Goal: Task Accomplishment & Management: Use online tool/utility

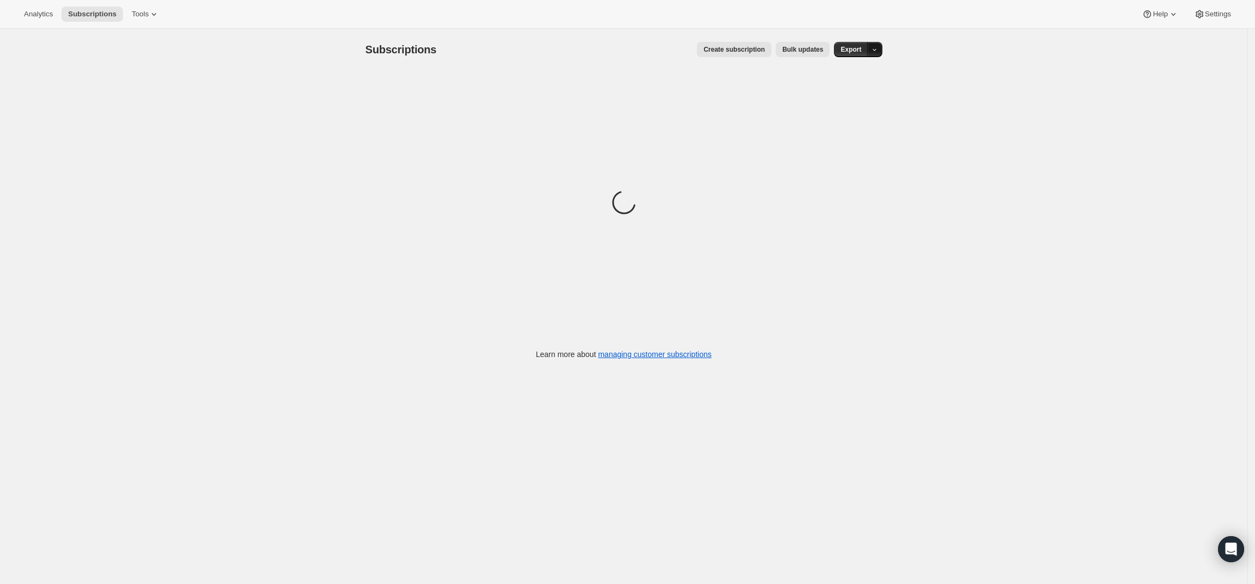
click at [877, 49] on icon "button" at bounding box center [874, 49] width 7 height 7
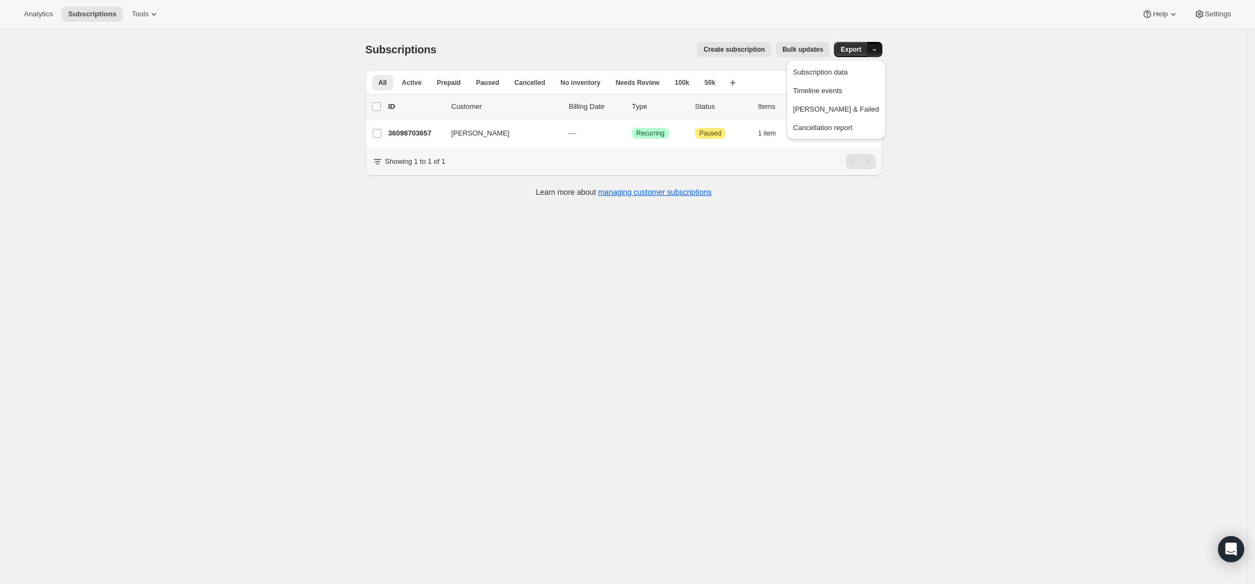
click at [1007, 61] on div "Subscriptions. This page is ready Subscriptions Create subscription Bulk update…" at bounding box center [623, 321] width 1247 height 584
click at [834, 81] on icon "Search and filter results" at bounding box center [831, 82] width 11 height 11
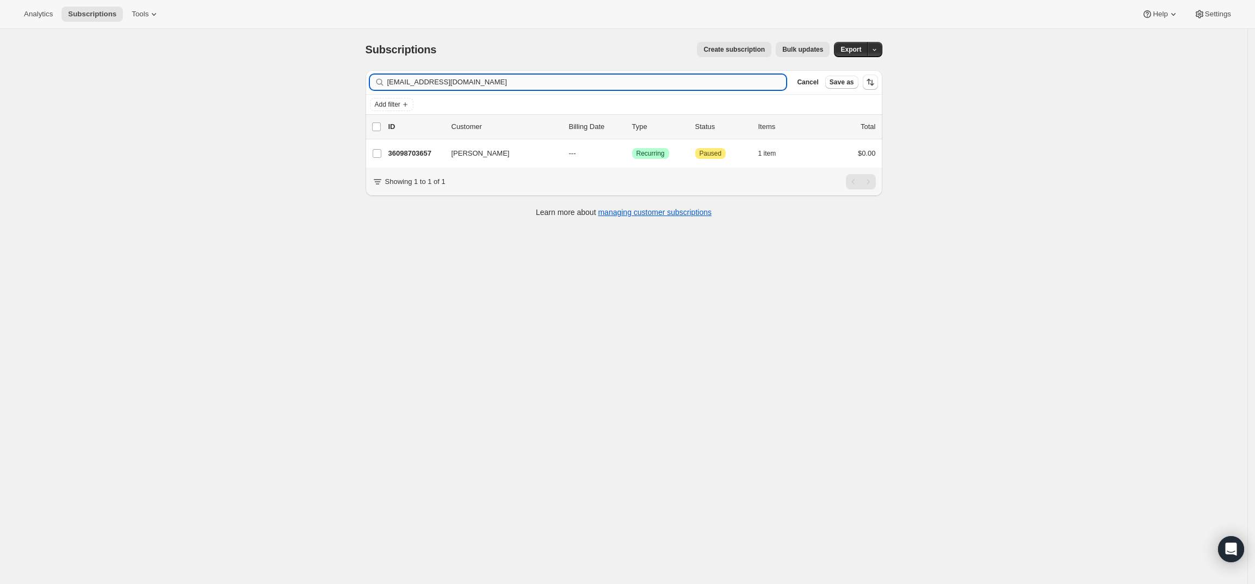
click at [721, 86] on input "[EMAIL_ADDRESS][DOMAIN_NAME]" at bounding box center [586, 82] width 399 height 15
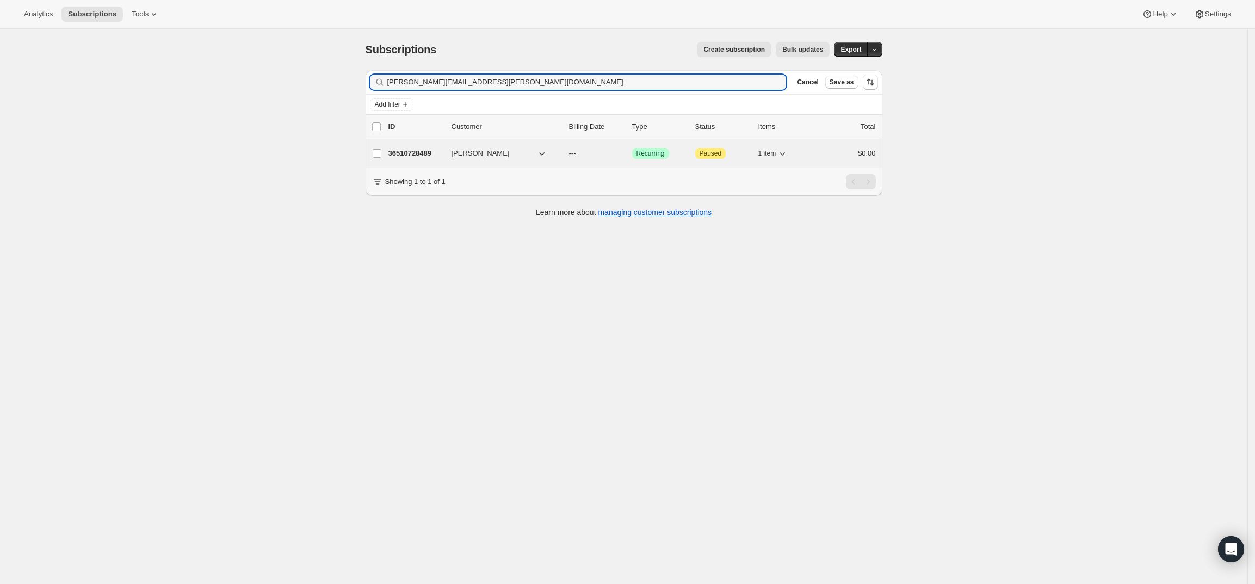
type input "[PERSON_NAME][EMAIL_ADDRESS][PERSON_NAME][DOMAIN_NAME]"
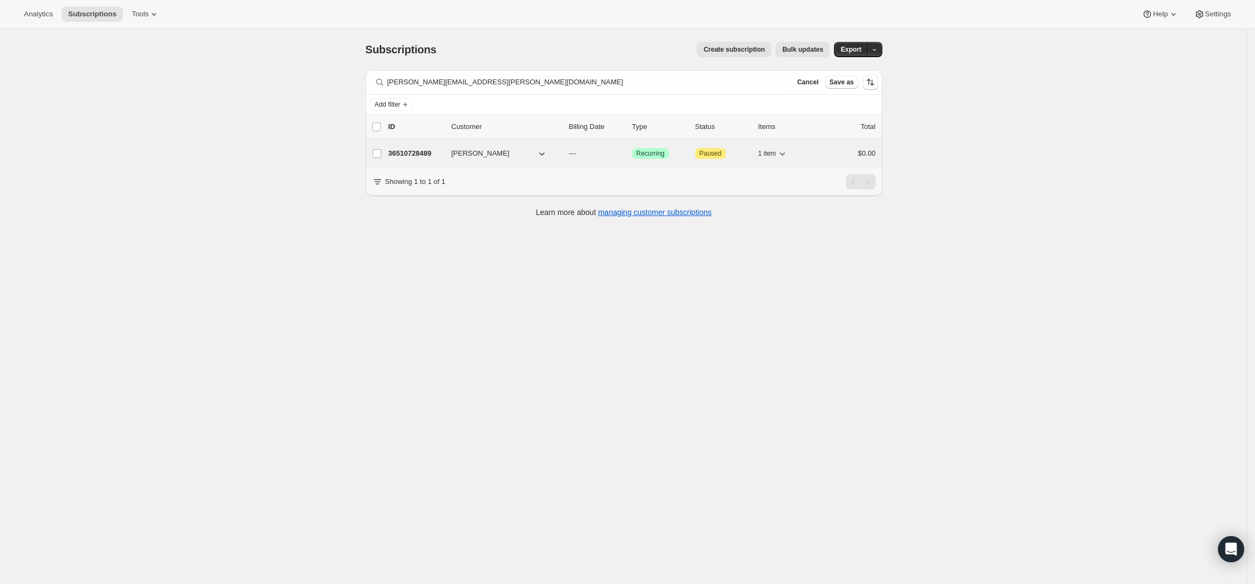
click at [410, 155] on p "36510728489" at bounding box center [415, 153] width 54 height 11
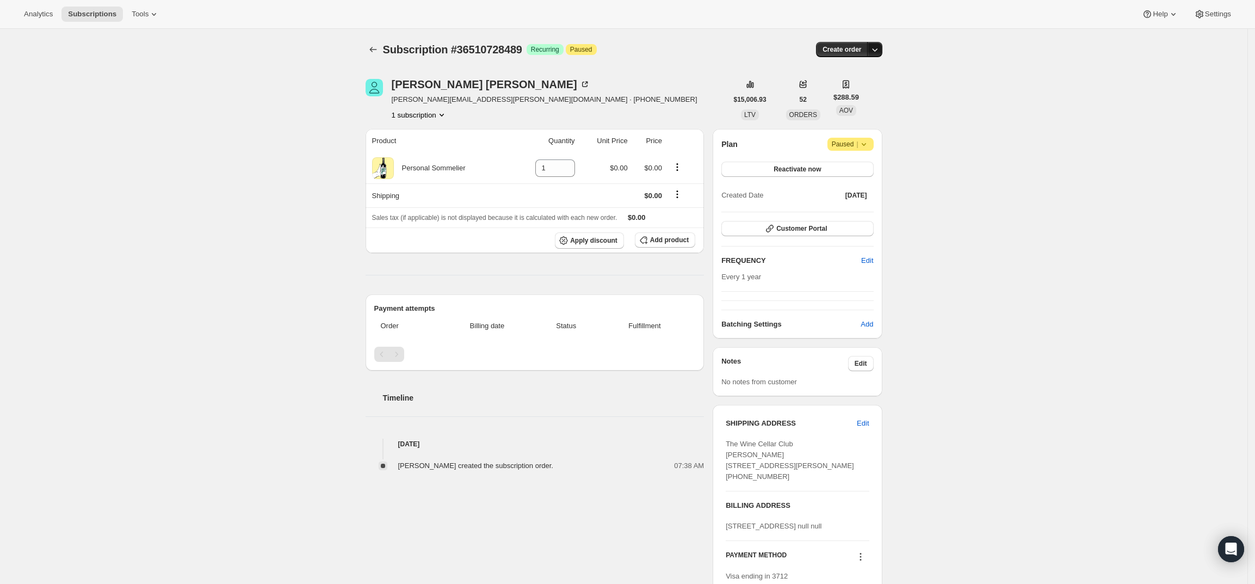
click at [878, 53] on icon "button" at bounding box center [874, 49] width 11 height 11
click at [864, 92] on span "Create custom one-time order" at bounding box center [832, 90] width 94 height 8
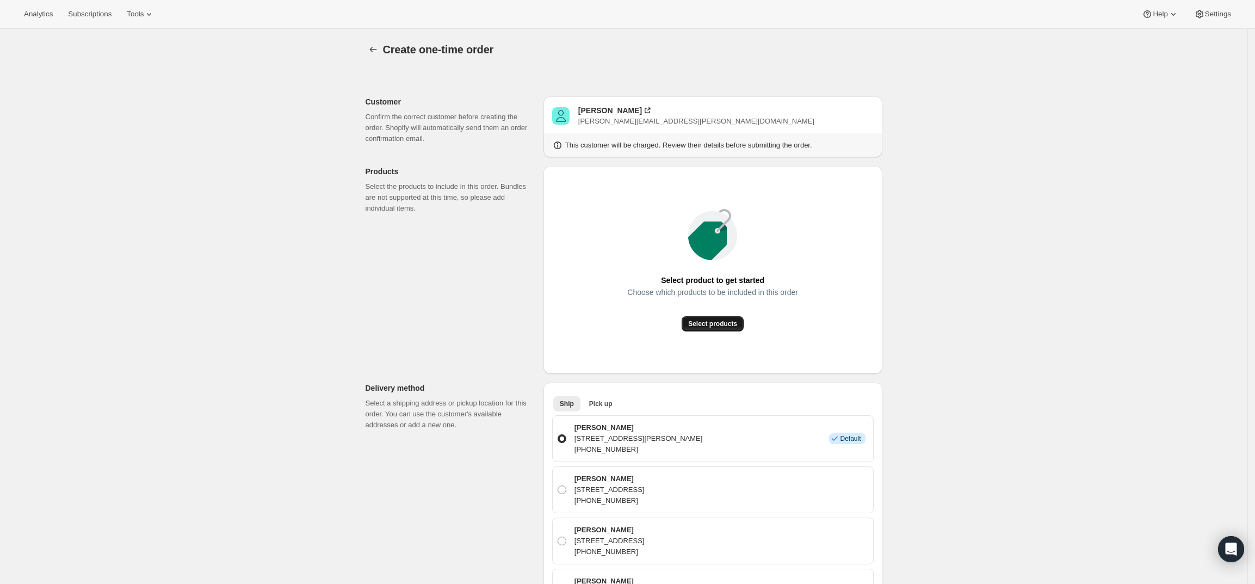
click at [712, 320] on span "Select products" at bounding box center [712, 323] width 49 height 9
